Goal: Browse casually: Explore the website without a specific task or goal

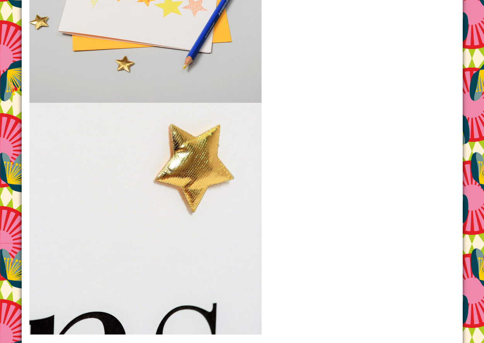
scroll to position [1030, 0]
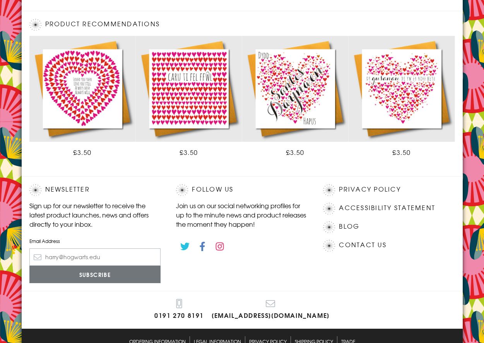
scroll to position [386, 0]
